Goal: Task Accomplishment & Management: Manage account settings

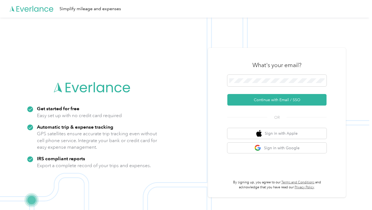
click at [258, 78] on span at bounding box center [276, 81] width 99 height 12
click at [264, 100] on button "Continue with Email / SSO" at bounding box center [276, 100] width 99 height 12
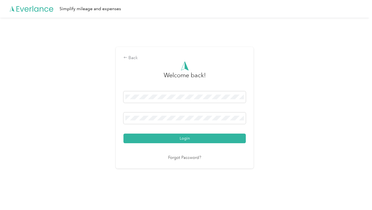
click at [176, 137] on button "Login" at bounding box center [184, 139] width 122 height 10
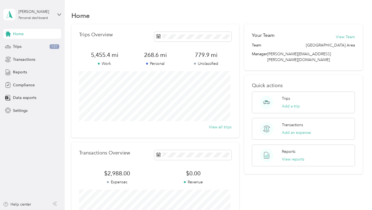
click at [17, 44] on span "Trips" at bounding box center [17, 47] width 9 height 6
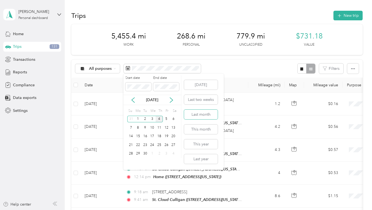
click at [201, 117] on button "Last month" at bounding box center [201, 115] width 34 height 10
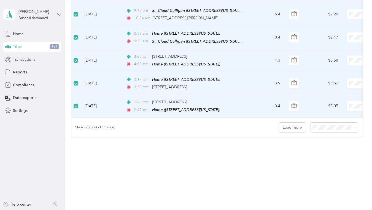
scroll to position [551, 0]
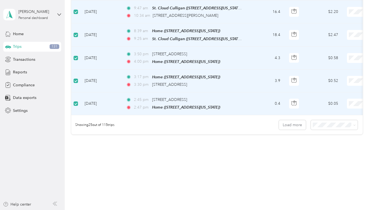
click at [353, 126] on icon at bounding box center [354, 125] width 2 height 2
click at [335, 153] on div "100 per load" at bounding box center [332, 155] width 39 height 6
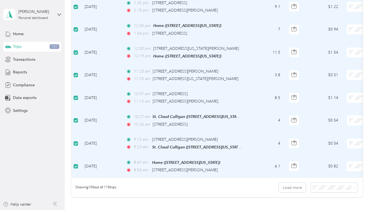
scroll to position [2259, 0]
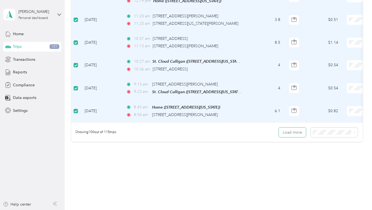
click at [292, 128] on button "Load more" at bounding box center [292, 133] width 27 height 10
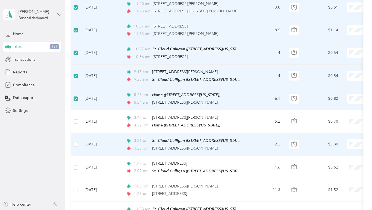
scroll to position [2287, 0]
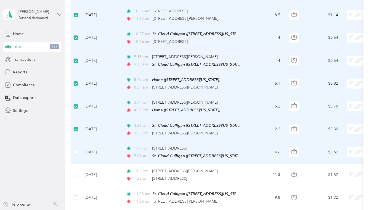
click at [77, 150] on label at bounding box center [76, 153] width 4 height 6
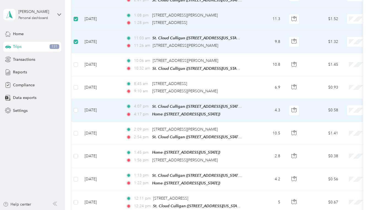
scroll to position [2452, 0]
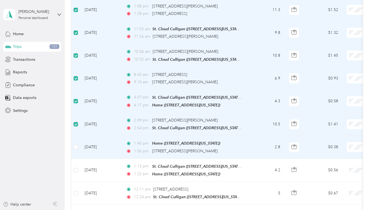
click at [76, 144] on label at bounding box center [76, 147] width 4 height 6
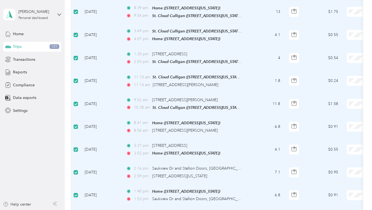
scroll to position [0, 0]
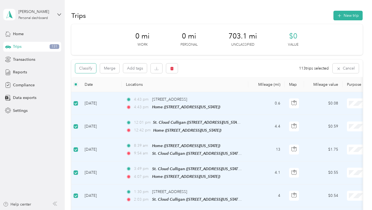
click at [85, 66] on button "Classify" at bounding box center [85, 69] width 21 height 10
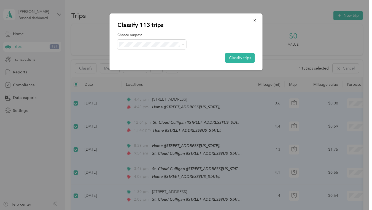
click at [183, 43] on span at bounding box center [183, 44] width 2 height 5
click at [183, 46] on icon at bounding box center [183, 45] width 2 height 2
click at [149, 82] on span "St. Cloud - 104" at bounding box center [167, 84] width 73 height 6
click at [242, 56] on button "Classify trips" at bounding box center [240, 58] width 30 height 10
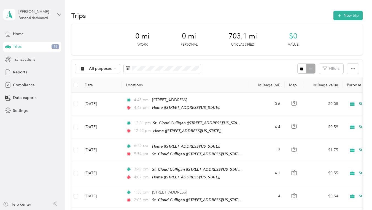
click at [114, 67] on icon at bounding box center [114, 68] width 2 height 2
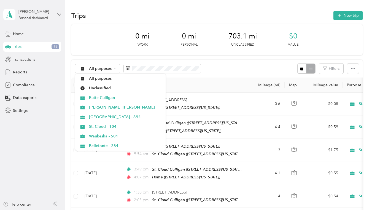
click at [114, 67] on icon at bounding box center [114, 68] width 2 height 2
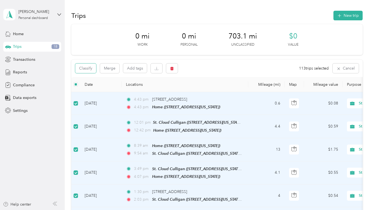
click at [83, 67] on button "Classify" at bounding box center [85, 69] width 21 height 10
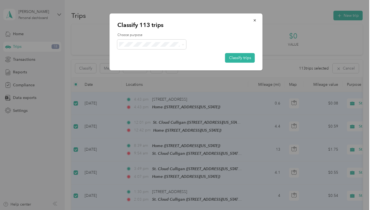
click at [229, 58] on button "Classify trips" at bounding box center [240, 58] width 30 height 10
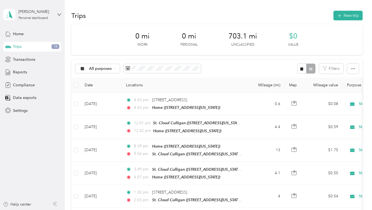
click at [115, 69] on icon at bounding box center [114, 68] width 2 height 2
click at [106, 88] on span "Unclassified" at bounding box center [125, 88] width 73 height 6
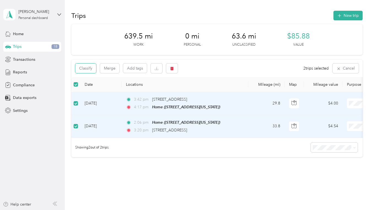
click at [90, 70] on button "Classify" at bounding box center [85, 69] width 21 height 10
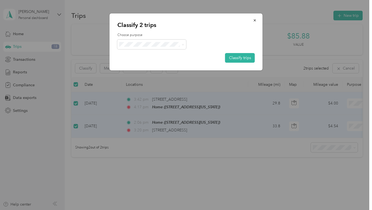
click at [183, 44] on icon at bounding box center [183, 45] width 2 height 2
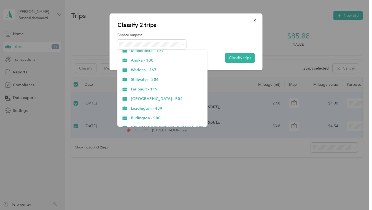
scroll to position [280, 0]
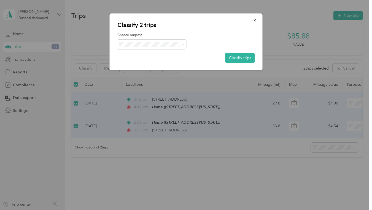
click at [145, 124] on li "Personal" at bounding box center [162, 122] width 90 height 10
click at [234, 58] on button "Classify trips" at bounding box center [240, 58] width 30 height 10
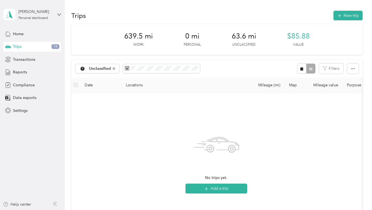
click at [29, 72] on div "Reports" at bounding box center [32, 72] width 58 height 10
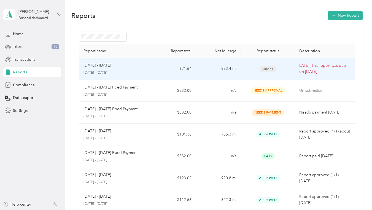
click at [317, 65] on p "LATE - This report was due on [DATE]" at bounding box center [324, 69] width 51 height 12
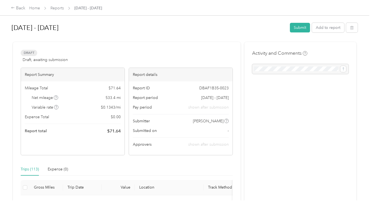
click at [299, 31] on button "Submit" at bounding box center [300, 28] width 20 height 10
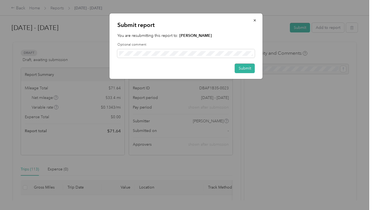
click at [249, 67] on button "Submit" at bounding box center [245, 69] width 20 height 10
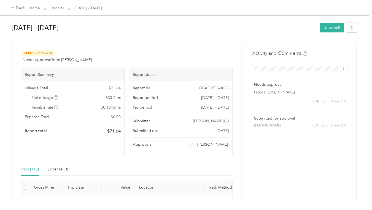
click at [16, 9] on div "Back" at bounding box center [18, 8] width 14 height 7
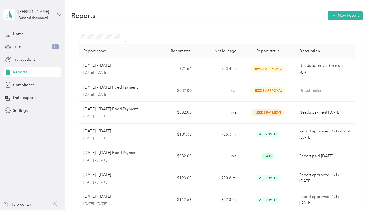
click at [19, 46] on span "Trips" at bounding box center [17, 47] width 9 height 6
